Goal: Task Accomplishment & Management: Use online tool/utility

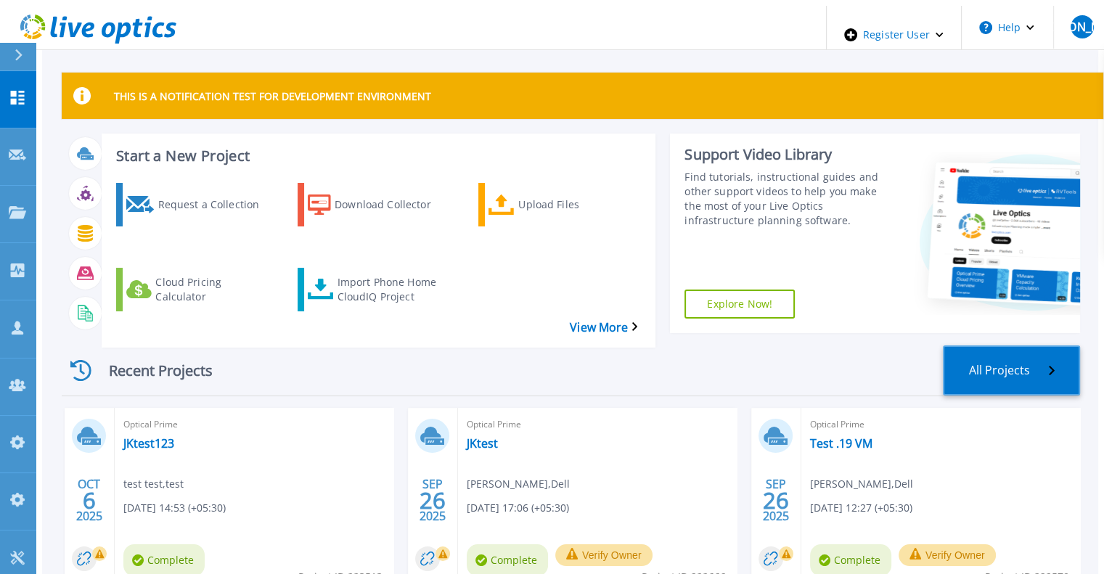
click at [1001, 346] on link "All Projects" at bounding box center [1011, 371] width 137 height 50
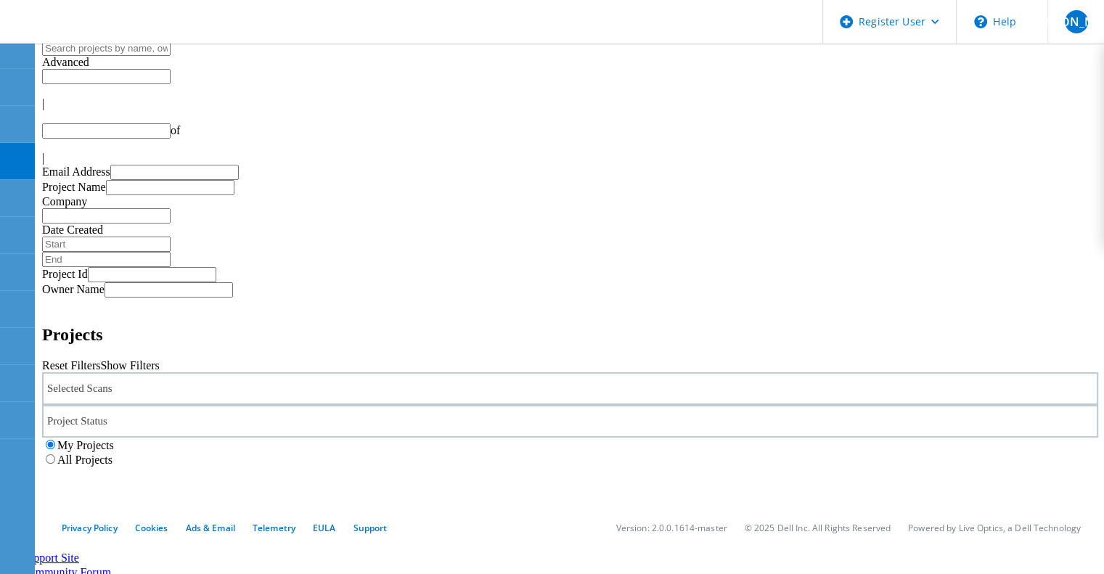
type input "1"
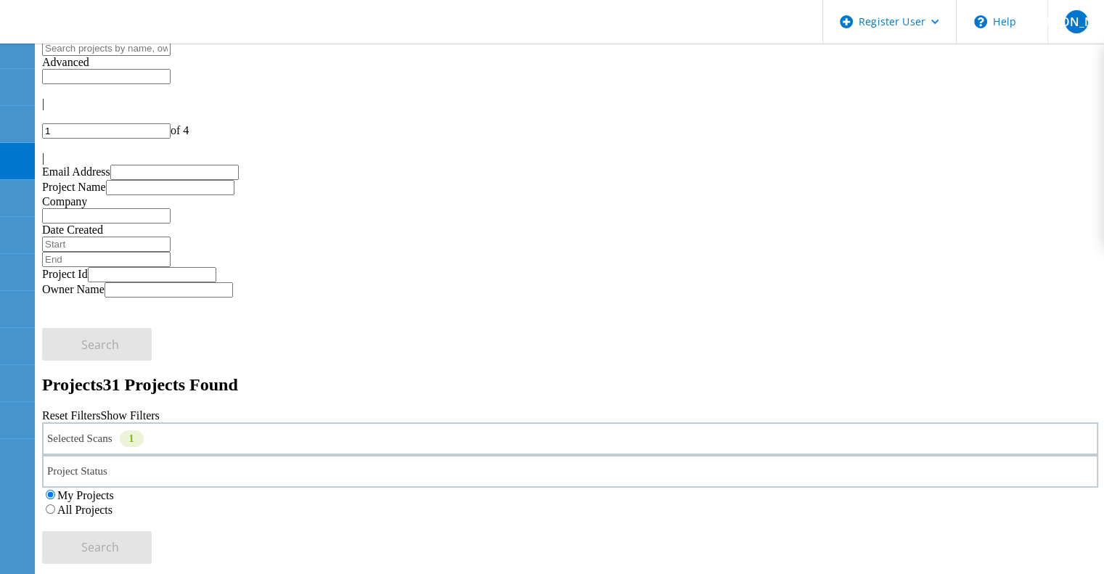
click at [100, 410] on link "Reset Filters" at bounding box center [71, 416] width 58 height 12
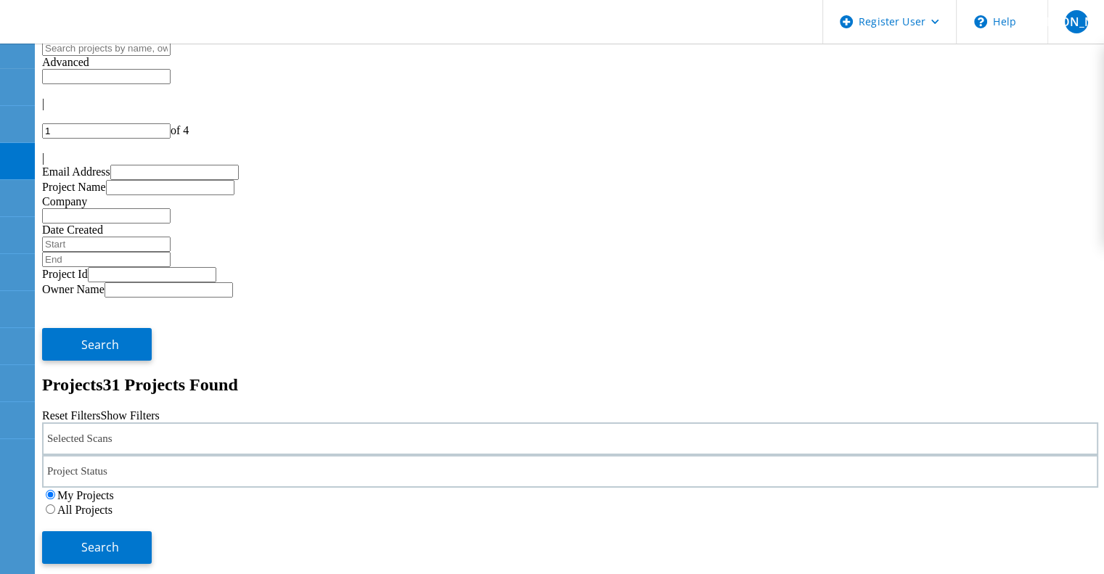
click at [293, 423] on div "Selected Scans" at bounding box center [570, 439] width 1057 height 33
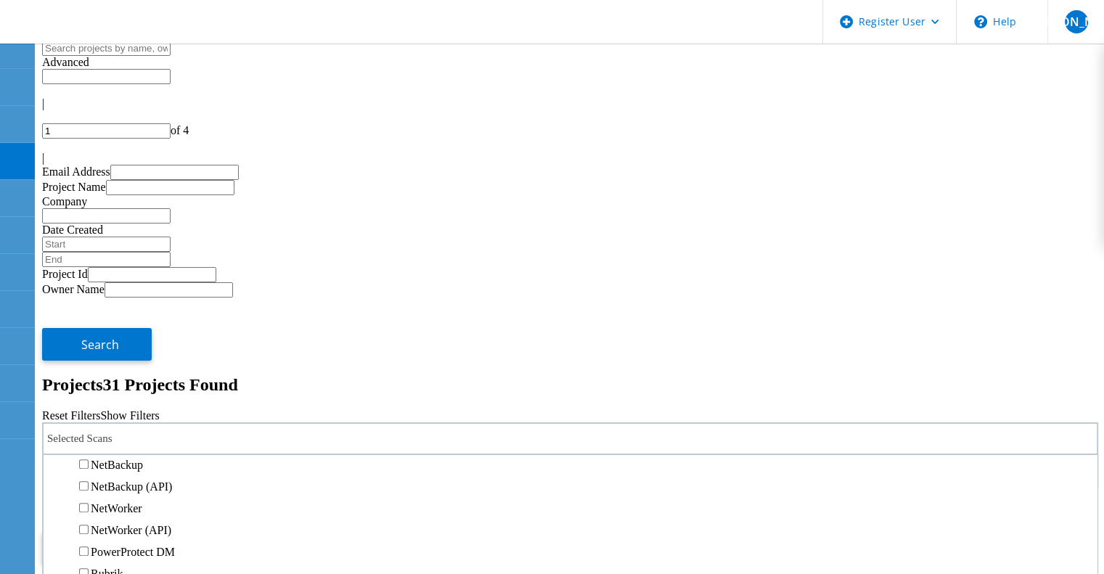
scroll to position [871, 0]
click at [153, 415] on label "Data Domain" at bounding box center [122, 421] width 62 height 12
click at [89, 416] on input "Data Domain" at bounding box center [83, 420] width 9 height 9
click at [152, 532] on button "Search" at bounding box center [97, 548] width 110 height 33
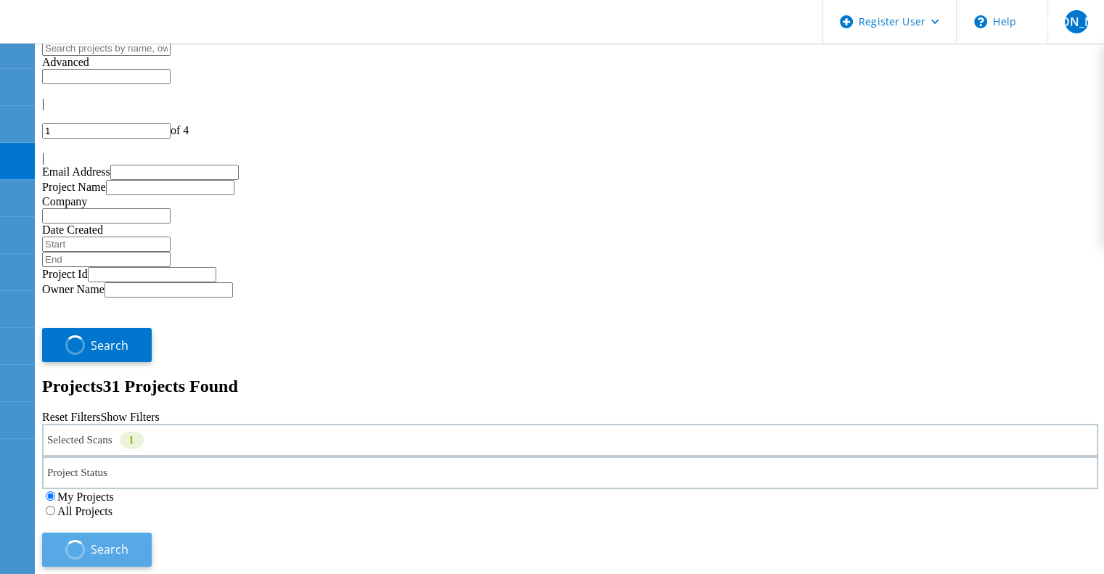
click at [89, 536] on span "button" at bounding box center [76, 550] width 28 height 28
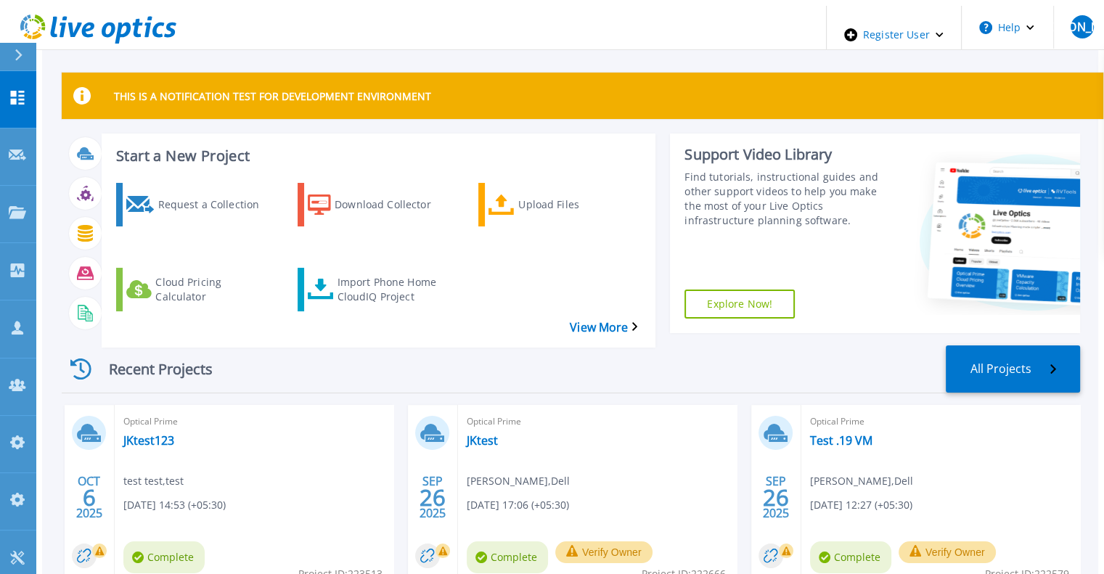
click at [364, 280] on div "Request a Collection Download Collector Upload Files Cloud Pricing Calculator I…" at bounding box center [377, 255] width 544 height 169
click at [367, 272] on div "Import Phone Home CloudIQ Project" at bounding box center [395, 290] width 116 height 36
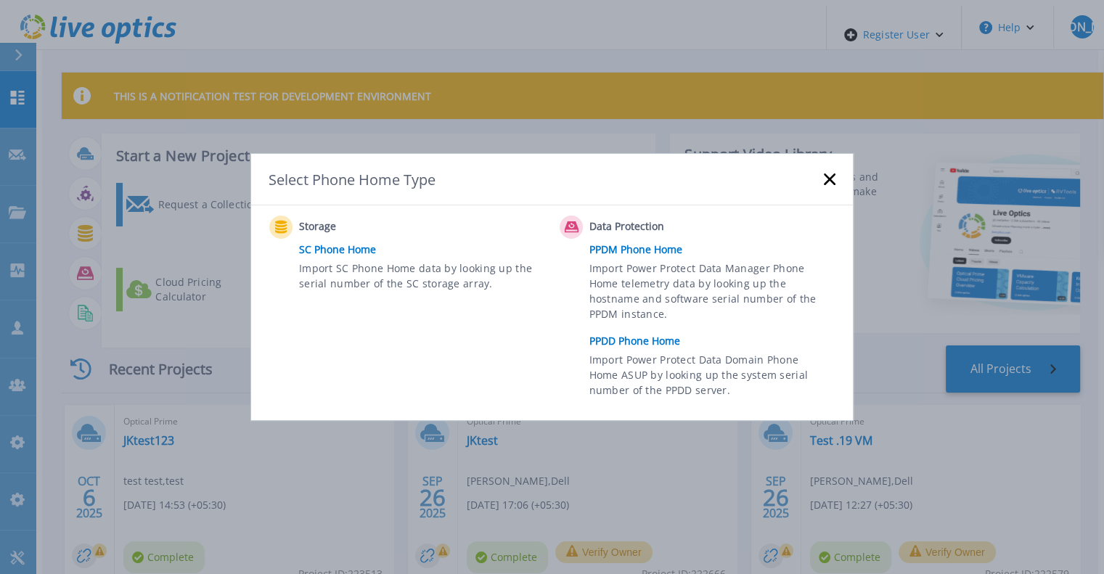
click at [621, 339] on link "PPDD Phone Home" at bounding box center [716, 341] width 253 height 22
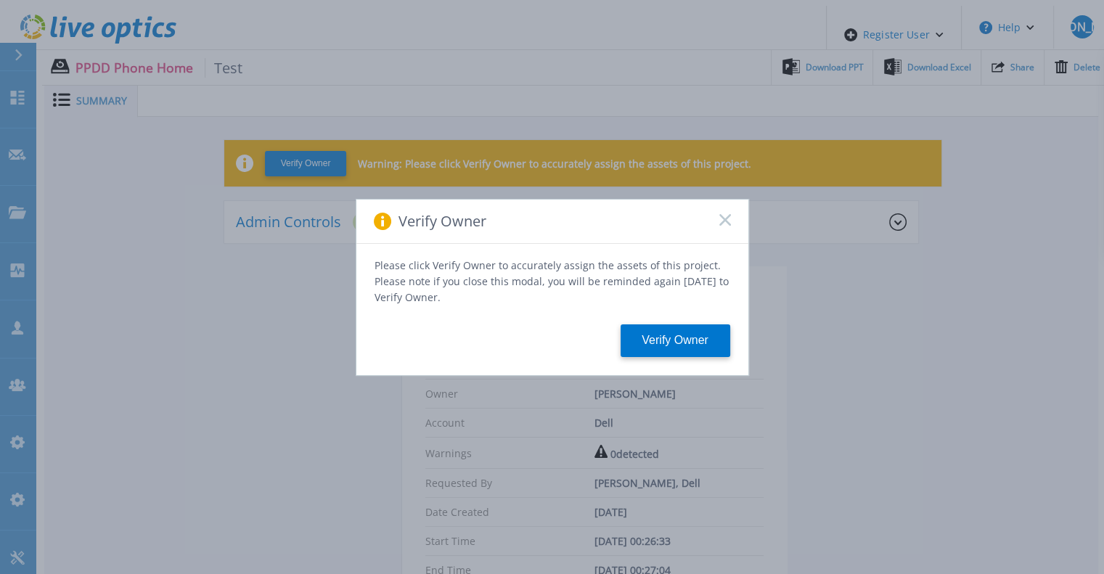
click at [722, 226] on rect at bounding box center [725, 219] width 12 height 12
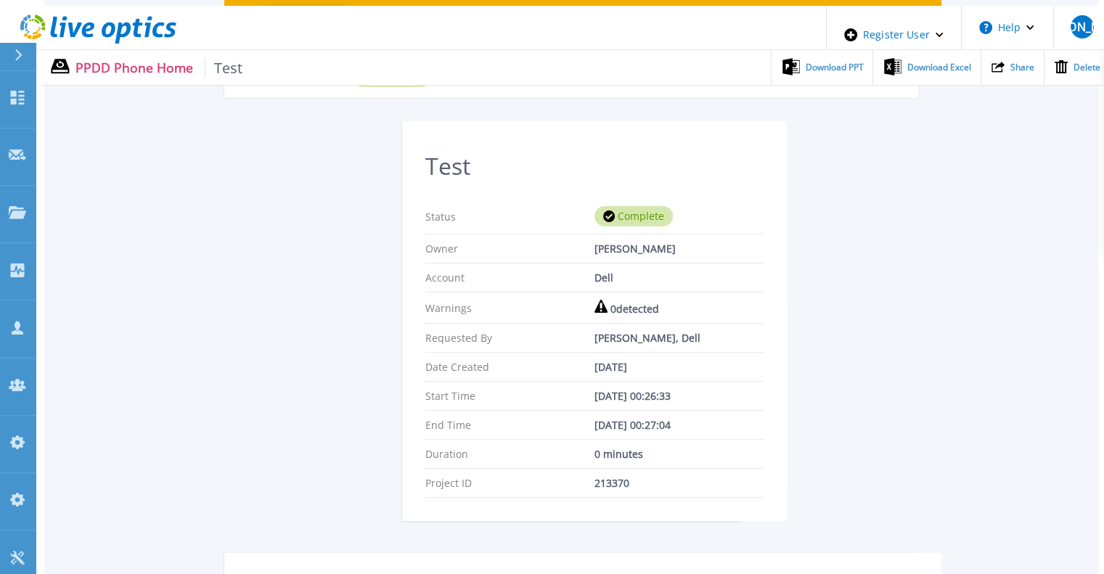
scroll to position [354, 0]
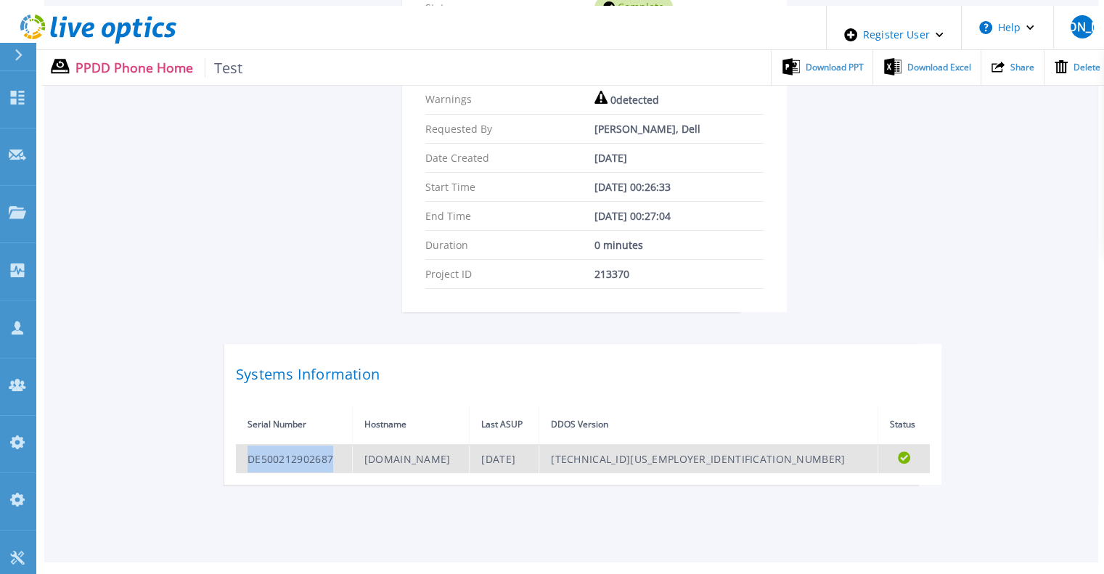
drag, startPoint x: 341, startPoint y: 426, endPoint x: 245, endPoint y: 428, distance: 95.9
click at [245, 445] on td "DE500212902687" at bounding box center [294, 459] width 116 height 28
copy td "DE500212902687"
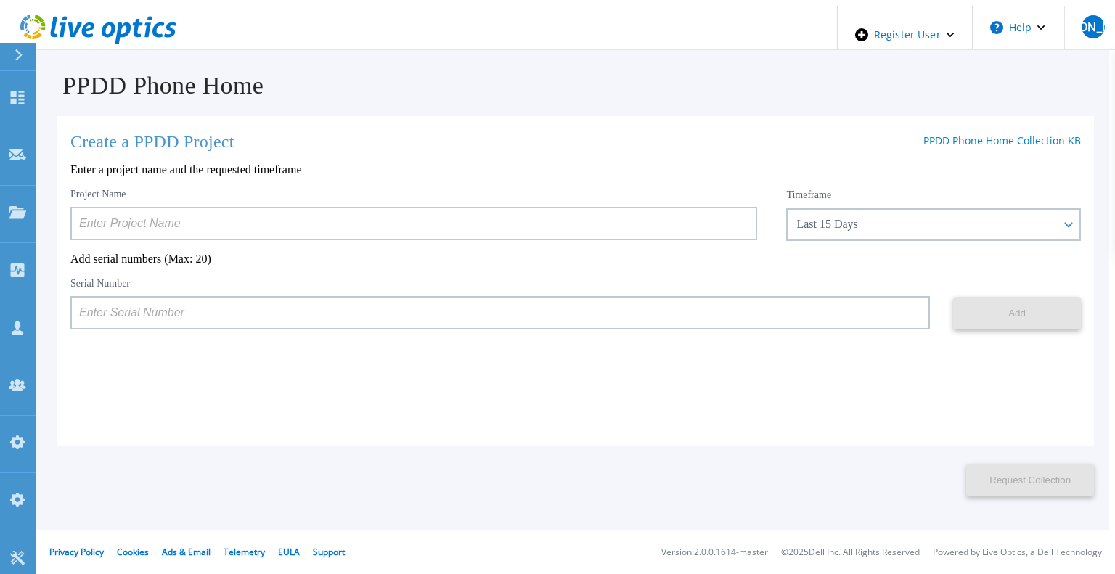
click at [568, 324] on input at bounding box center [500, 312] width 860 height 33
paste input "DE500212902687"
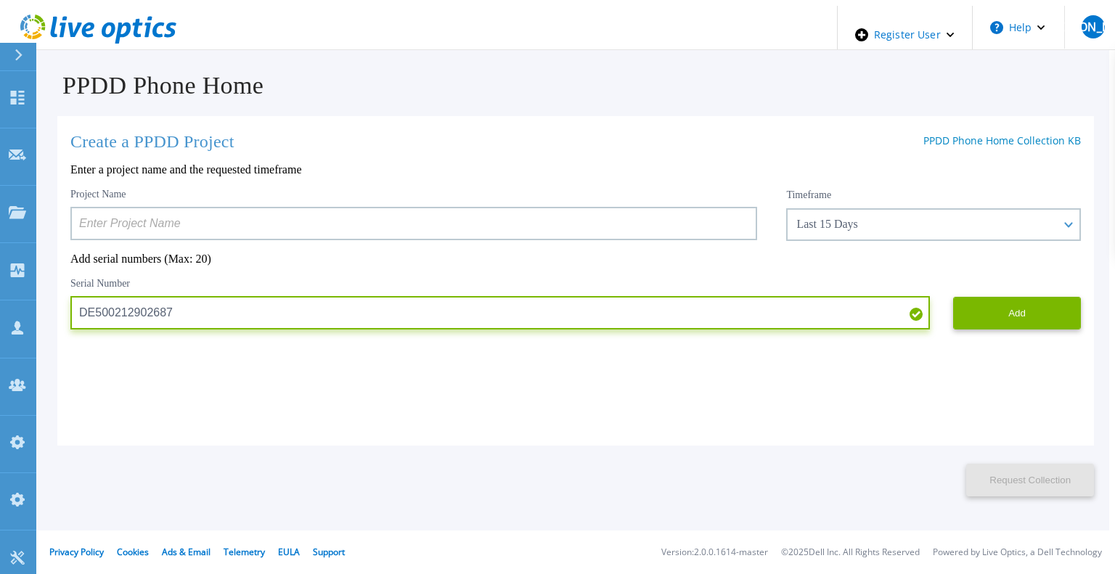
type input "DE500212902687"
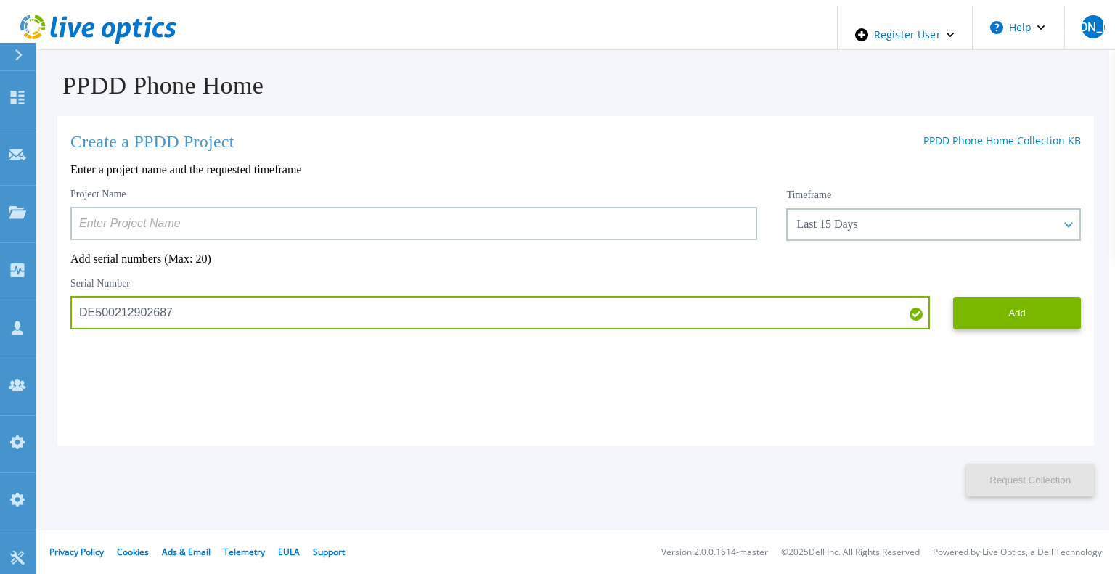
click at [256, 233] on input at bounding box center [413, 223] width 687 height 33
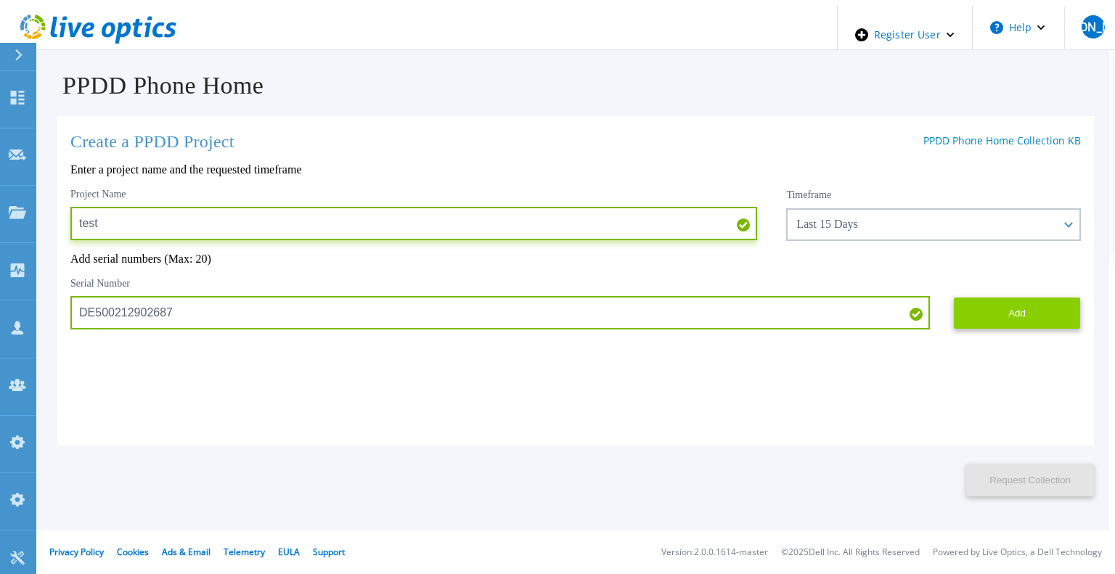
type input "test"
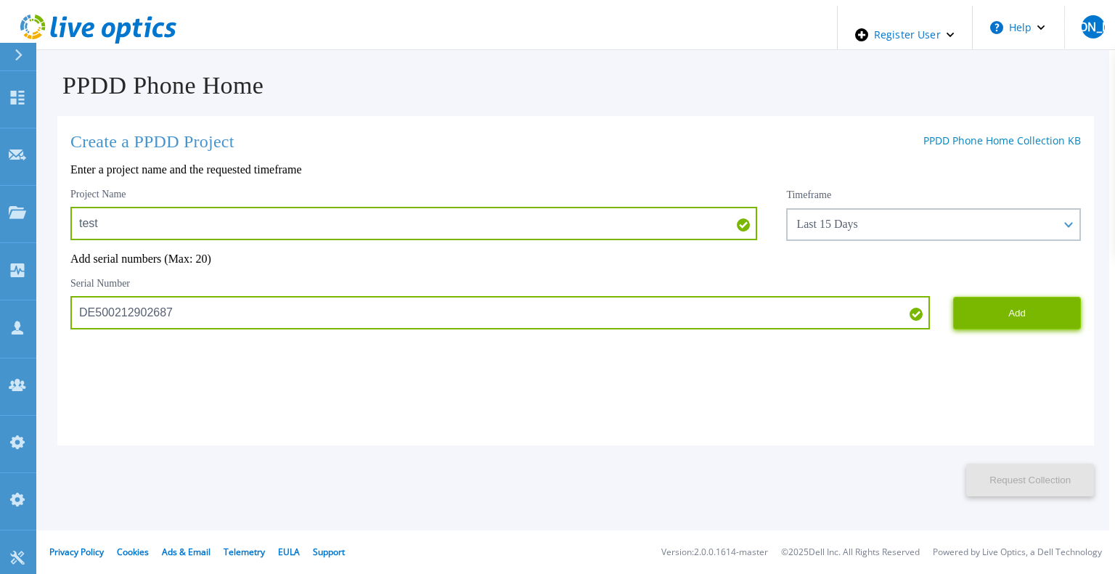
click at [1007, 319] on button "Add" at bounding box center [1017, 313] width 128 height 33
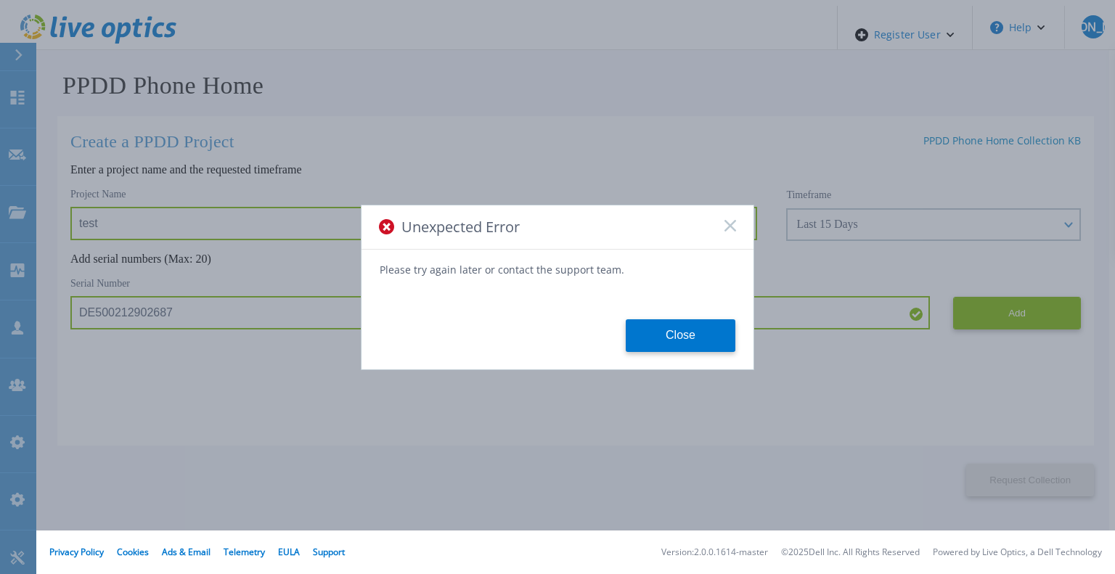
drag, startPoint x: 728, startPoint y: 227, endPoint x: 691, endPoint y: 255, distance: 46.0
click at [728, 229] on icon at bounding box center [731, 226] width 12 height 12
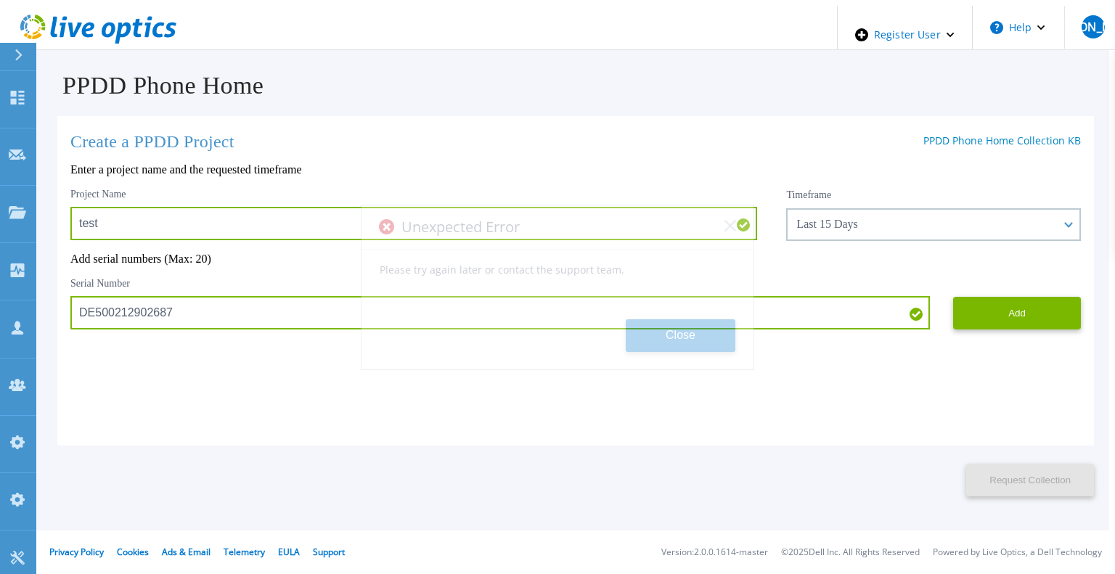
click at [643, 115] on div "Unexpected Error Please try again later or contact the support team. Close" at bounding box center [557, 287] width 1115 height 574
